Goal: Task Accomplishment & Management: Manage account settings

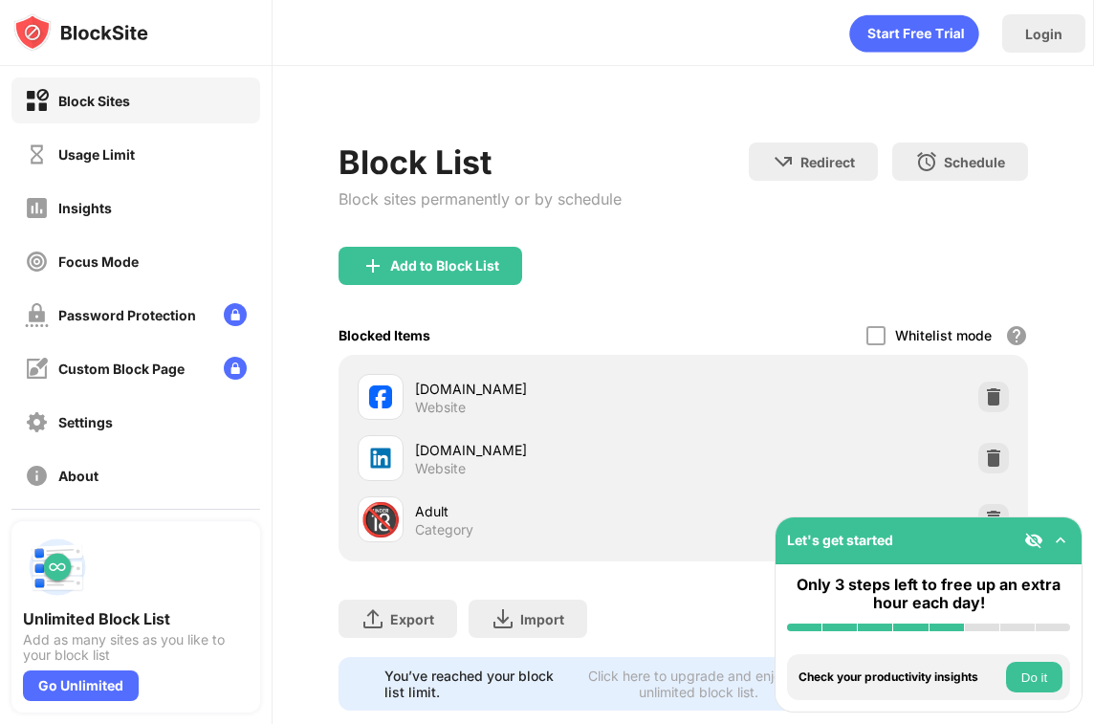
click at [857, 333] on div "Blocked Items Whitelist mode Block all websites except for those in your whitel…" at bounding box center [683, 334] width 690 height 39
click at [870, 333] on div at bounding box center [875, 335] width 19 height 19
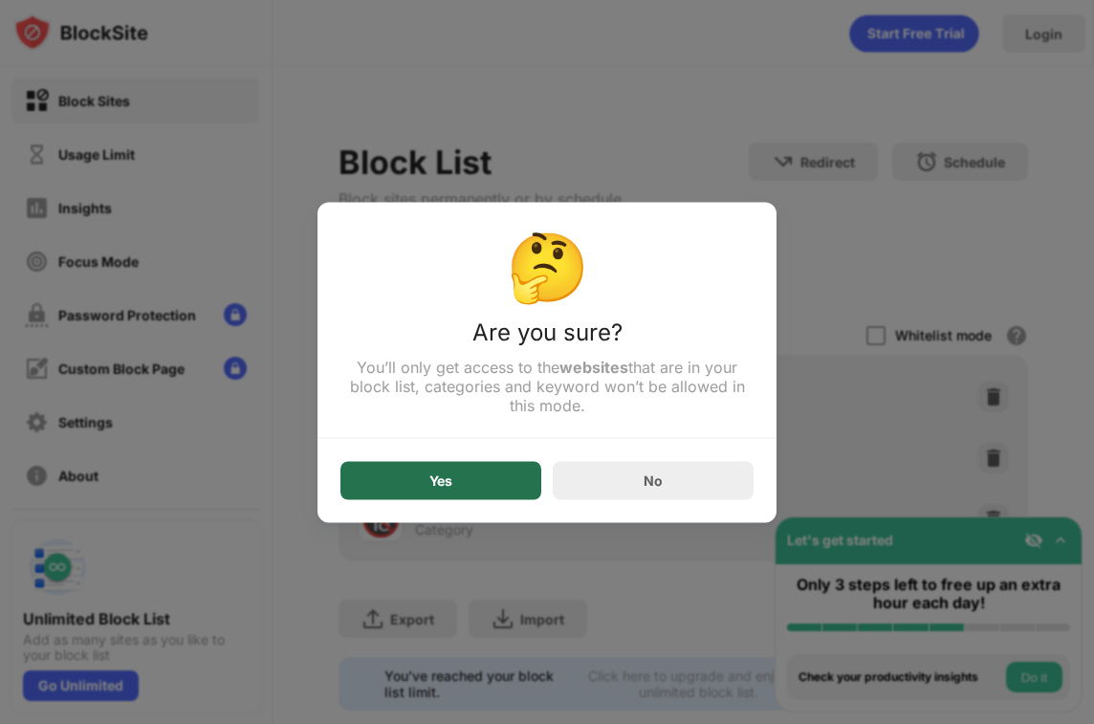
click at [433, 485] on div "Yes" at bounding box center [440, 479] width 23 height 15
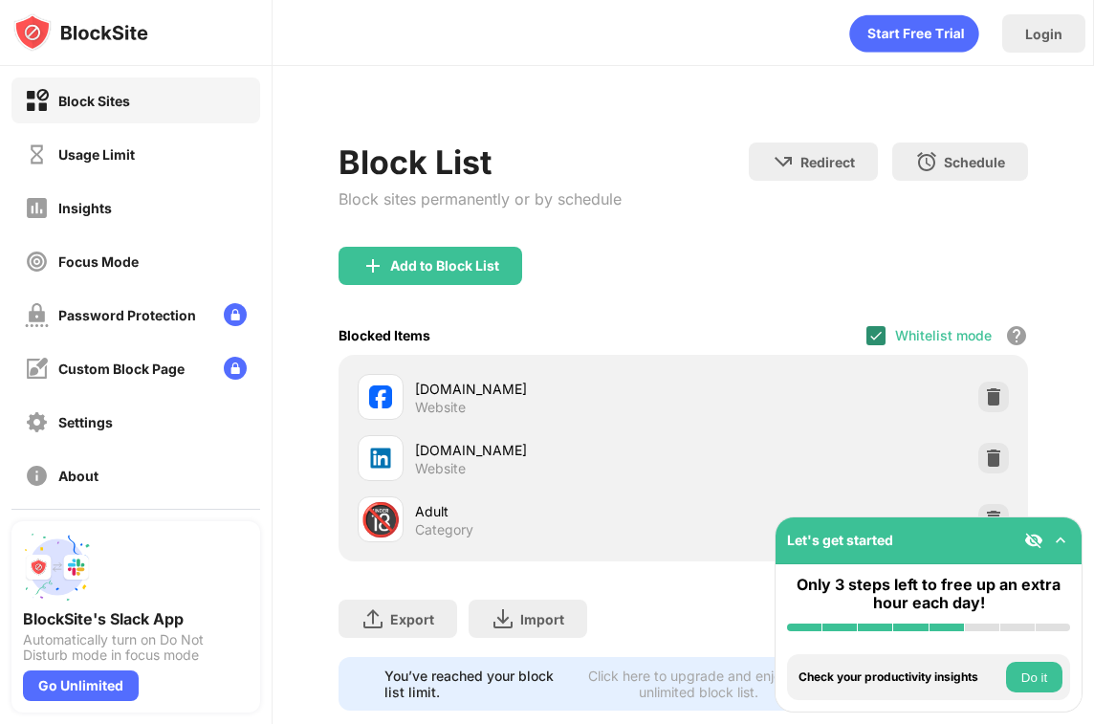
click at [867, 327] on div at bounding box center [875, 335] width 19 height 19
